Goal: Find specific page/section: Find specific page/section

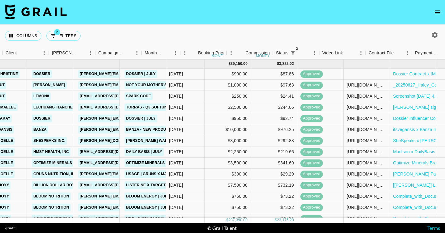
scroll to position [373, 179]
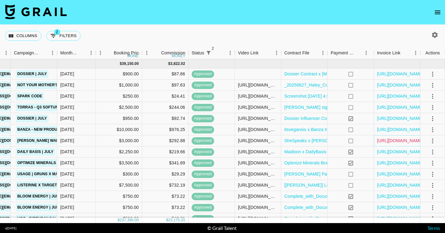
click at [407, 142] on link "[URL][DOMAIN_NAME]" at bounding box center [400, 141] width 47 height 6
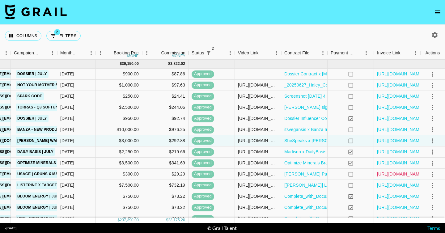
click at [405, 176] on link "[URL][DOMAIN_NAME]" at bounding box center [400, 174] width 47 height 6
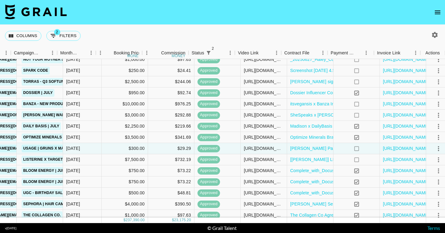
scroll to position [399, 179]
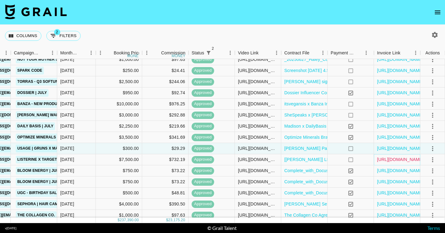
click at [397, 161] on link "[URL][DOMAIN_NAME]" at bounding box center [400, 159] width 47 height 6
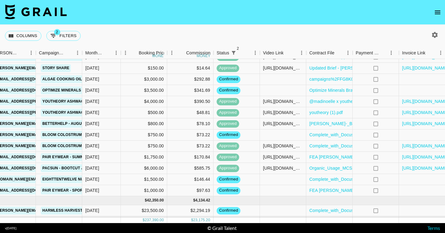
scroll to position [679, 154]
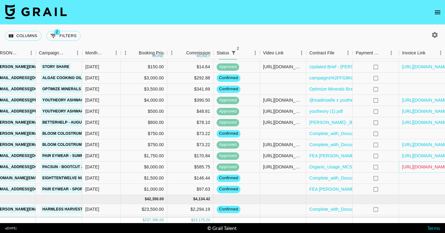
click at [420, 167] on link "[URL][DOMAIN_NAME]" at bounding box center [425, 167] width 47 height 6
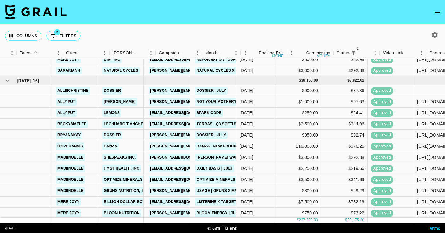
scroll to position [357, 179]
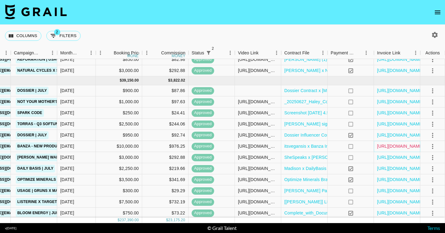
click at [383, 144] on link "[URL][DOMAIN_NAME]" at bounding box center [400, 146] width 47 height 6
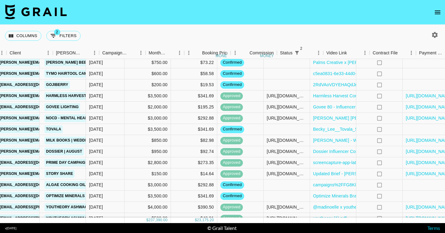
scroll to position [572, 179]
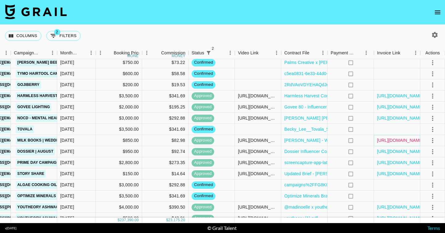
click at [401, 143] on link "[URL][DOMAIN_NAME]" at bounding box center [400, 140] width 47 height 6
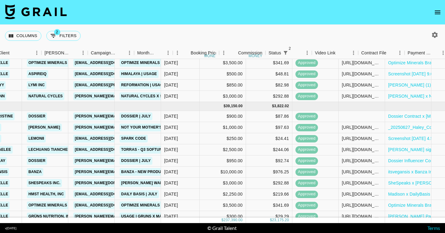
scroll to position [331, 159]
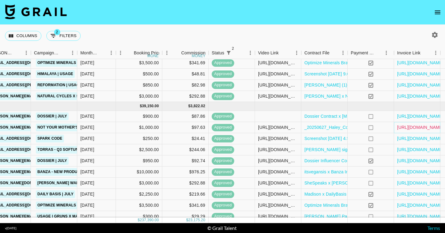
click at [408, 125] on link "[URL][DOMAIN_NAME]" at bounding box center [420, 127] width 47 height 6
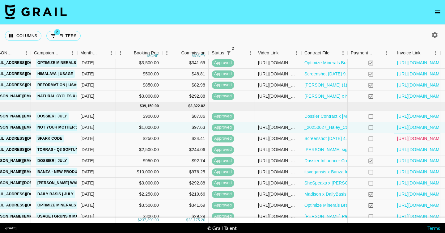
click at [418, 140] on link "[URL][DOMAIN_NAME]" at bounding box center [420, 138] width 47 height 6
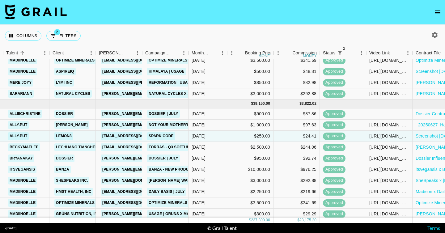
scroll to position [333, 179]
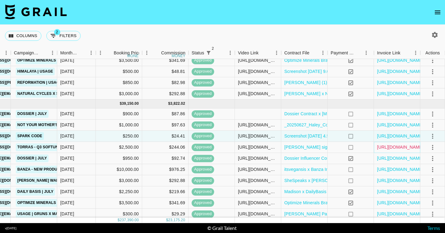
click at [393, 150] on link "[URL][DOMAIN_NAME]" at bounding box center [400, 147] width 47 height 6
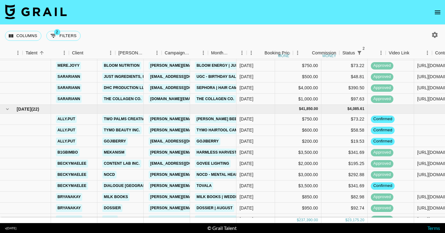
scroll to position [515, 179]
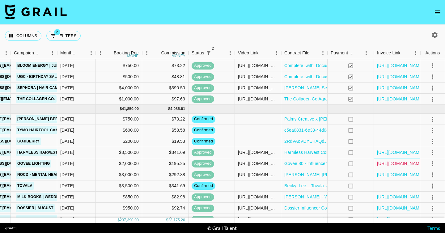
click at [387, 165] on link "[URL][DOMAIN_NAME]" at bounding box center [400, 163] width 47 height 6
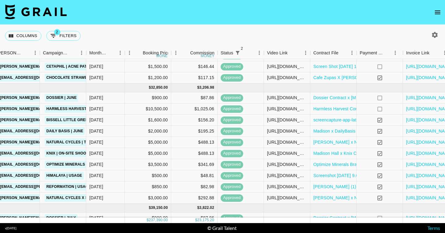
scroll to position [229, 179]
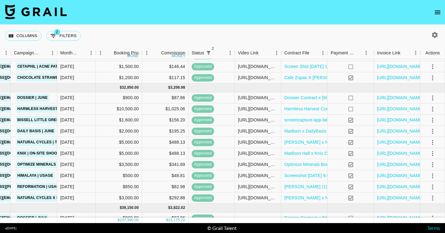
click at [439, 7] on button "open drawer" at bounding box center [437, 12] width 12 height 12
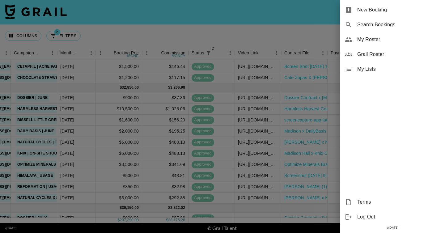
click at [394, 55] on span "Grail Roster" at bounding box center [398, 54] width 83 height 7
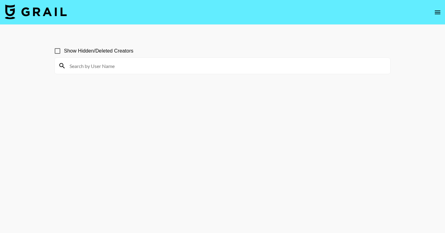
click at [245, 70] on input at bounding box center [226, 66] width 321 height 10
paste input "mayabeatriz"
type input "mayabeatriz"
